Goal: Task Accomplishment & Management: Manage account settings

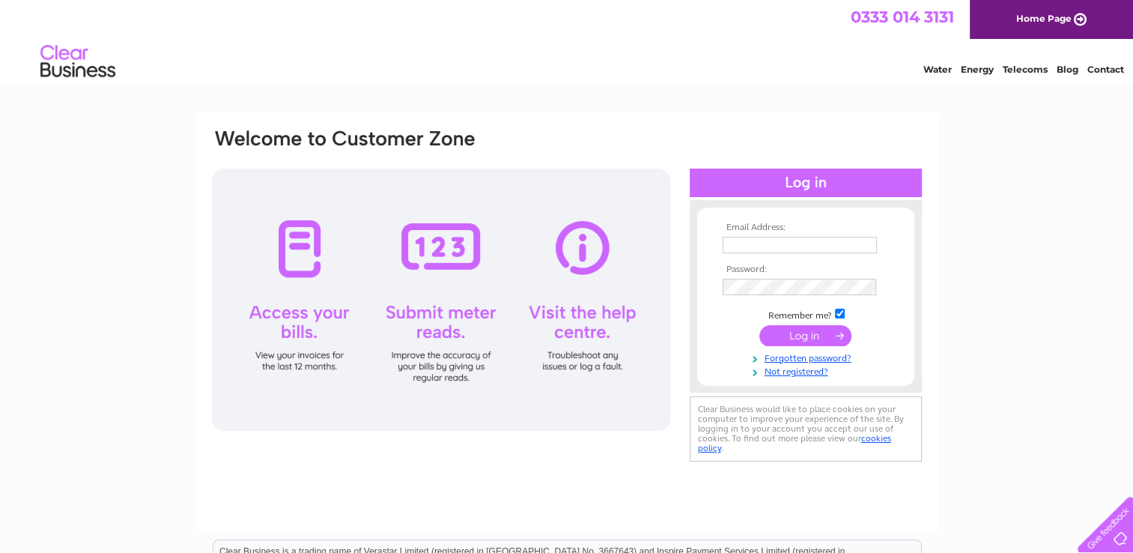
click at [811, 246] on input "text" at bounding box center [800, 245] width 154 height 16
type input "[EMAIL_ADDRESS][DOMAIN_NAME]"
click at [794, 338] on input "submit" at bounding box center [805, 336] width 92 height 21
click at [729, 245] on input "text" at bounding box center [801, 246] width 156 height 18
type input "[EMAIL_ADDRESS][DOMAIN_NAME]"
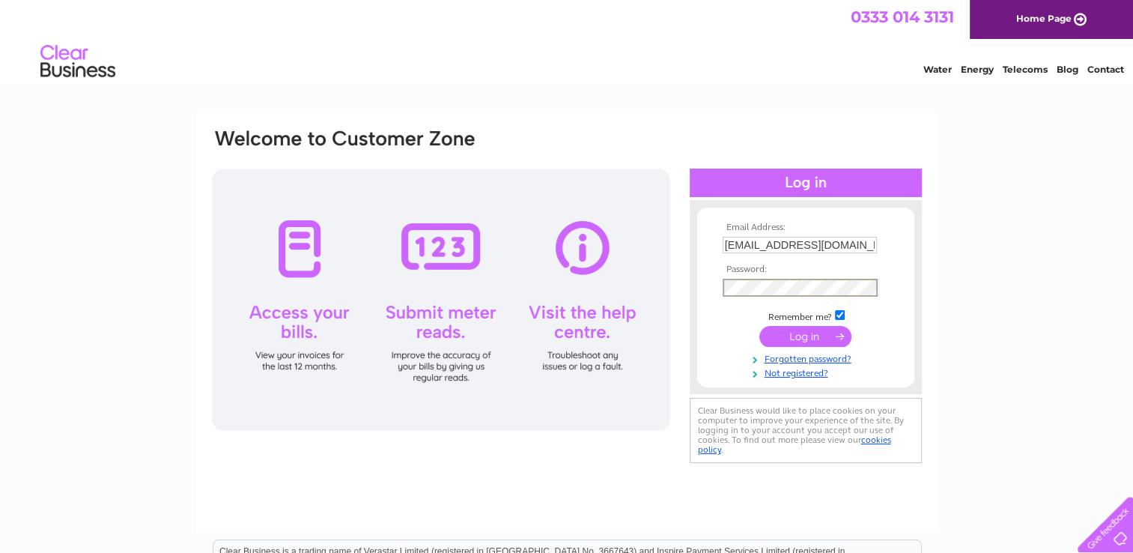
click at [787, 333] on input "submit" at bounding box center [805, 336] width 92 height 21
